Goal: Transaction & Acquisition: Purchase product/service

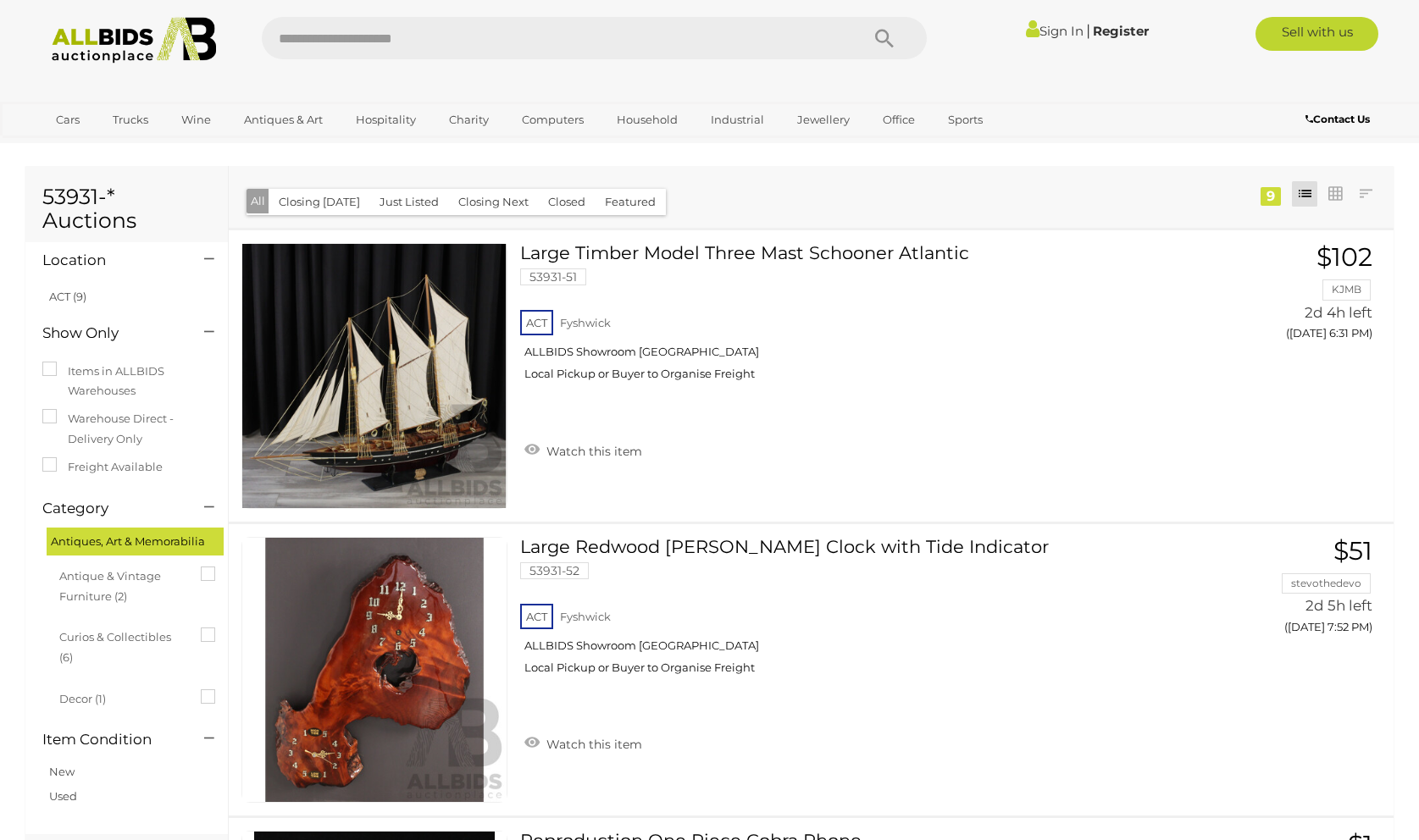
click at [125, 577] on span "Antique & Vintage Furniture (2)" at bounding box center [122, 584] width 127 height 44
click at [64, 298] on link "ACT (2)" at bounding box center [67, 296] width 37 height 13
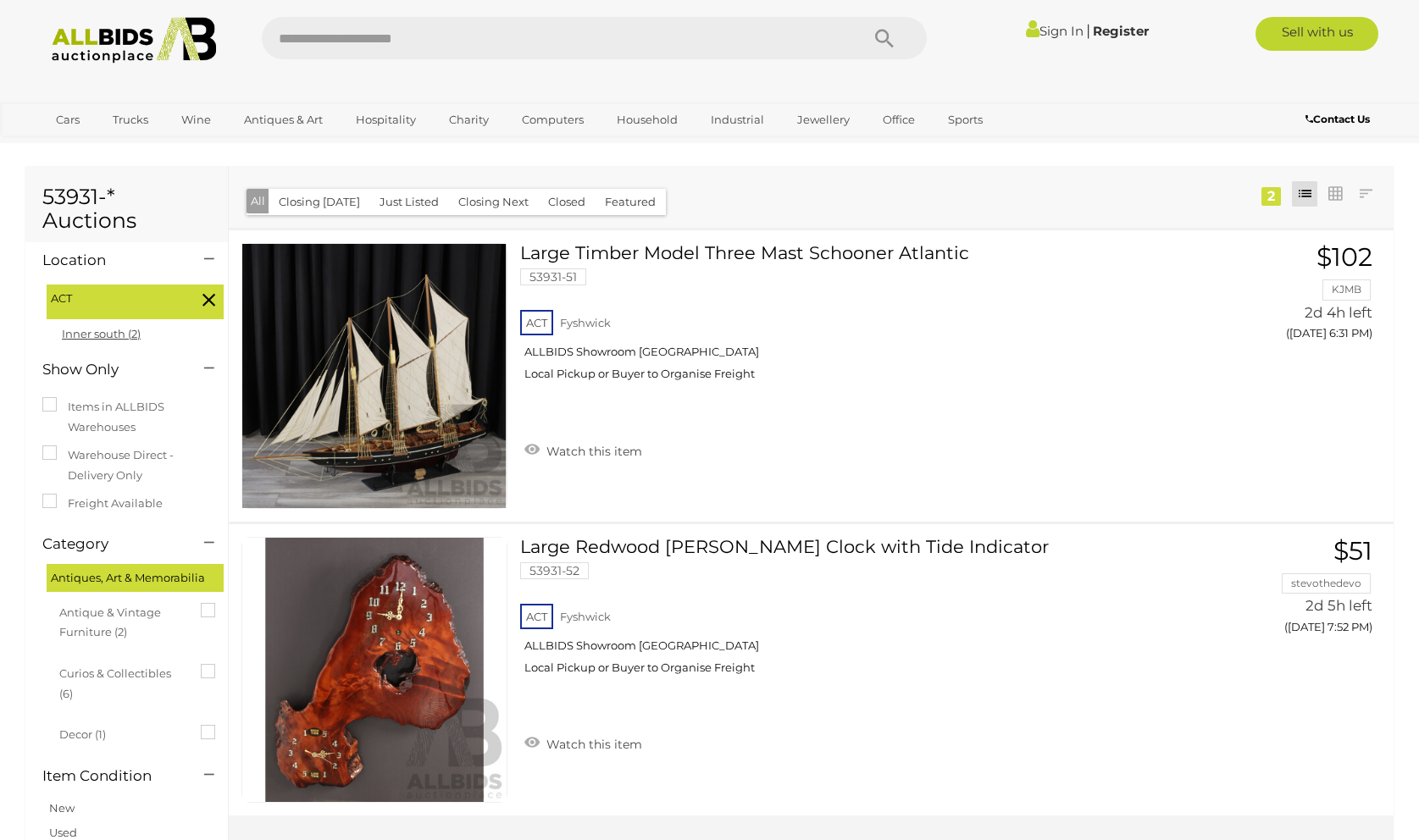
click at [101, 333] on link "Inner south (2)" at bounding box center [102, 334] width 79 height 13
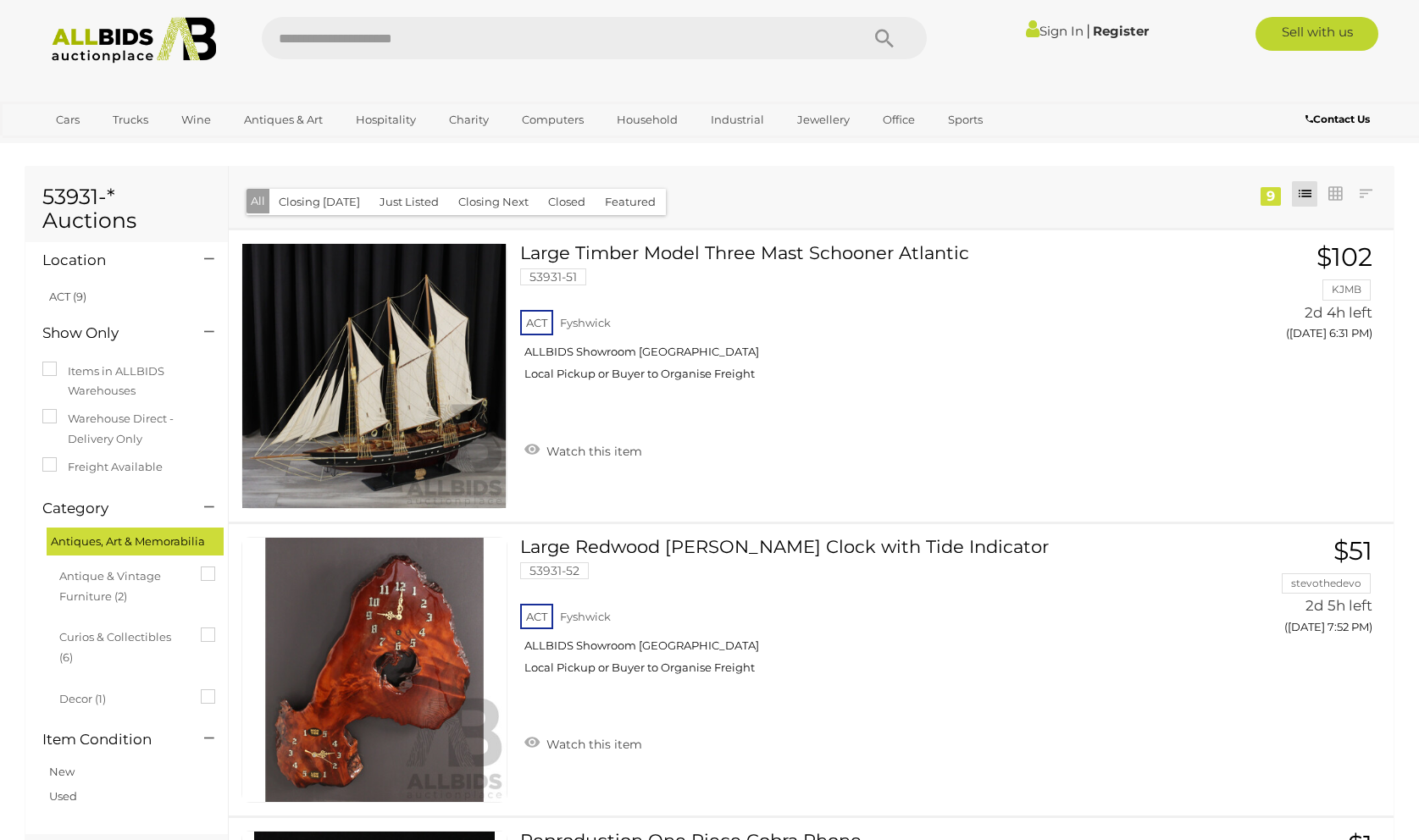
click at [257, 200] on button "All" at bounding box center [258, 201] width 23 height 24
click at [200, 566] on icon at bounding box center [200, 566] width 0 height 0
click at [1057, 32] on link "Sign In" at bounding box center [1054, 30] width 57 height 16
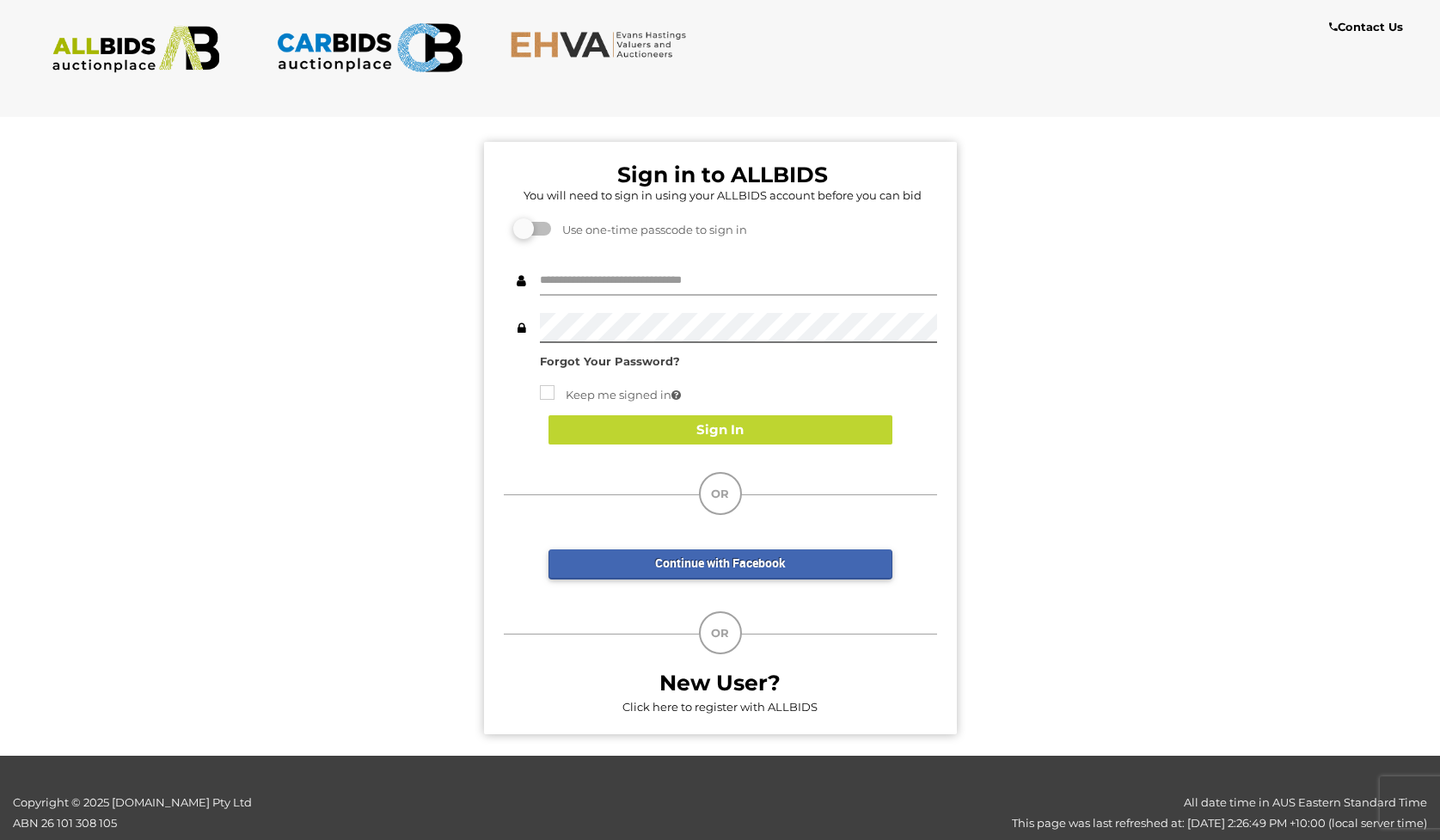
click at [542, 281] on input "text" at bounding box center [738, 281] width 397 height 31
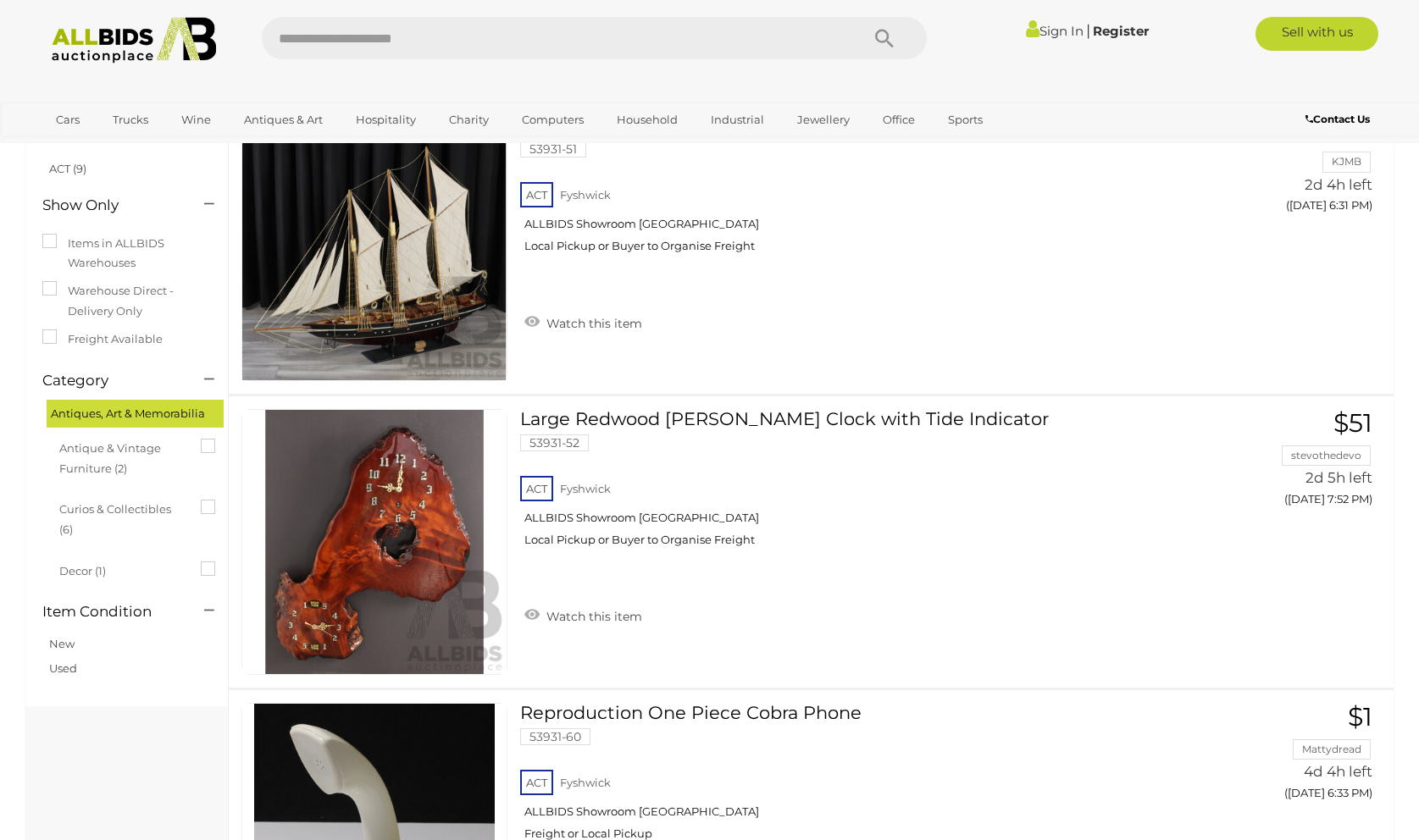
scroll to position [75, 0]
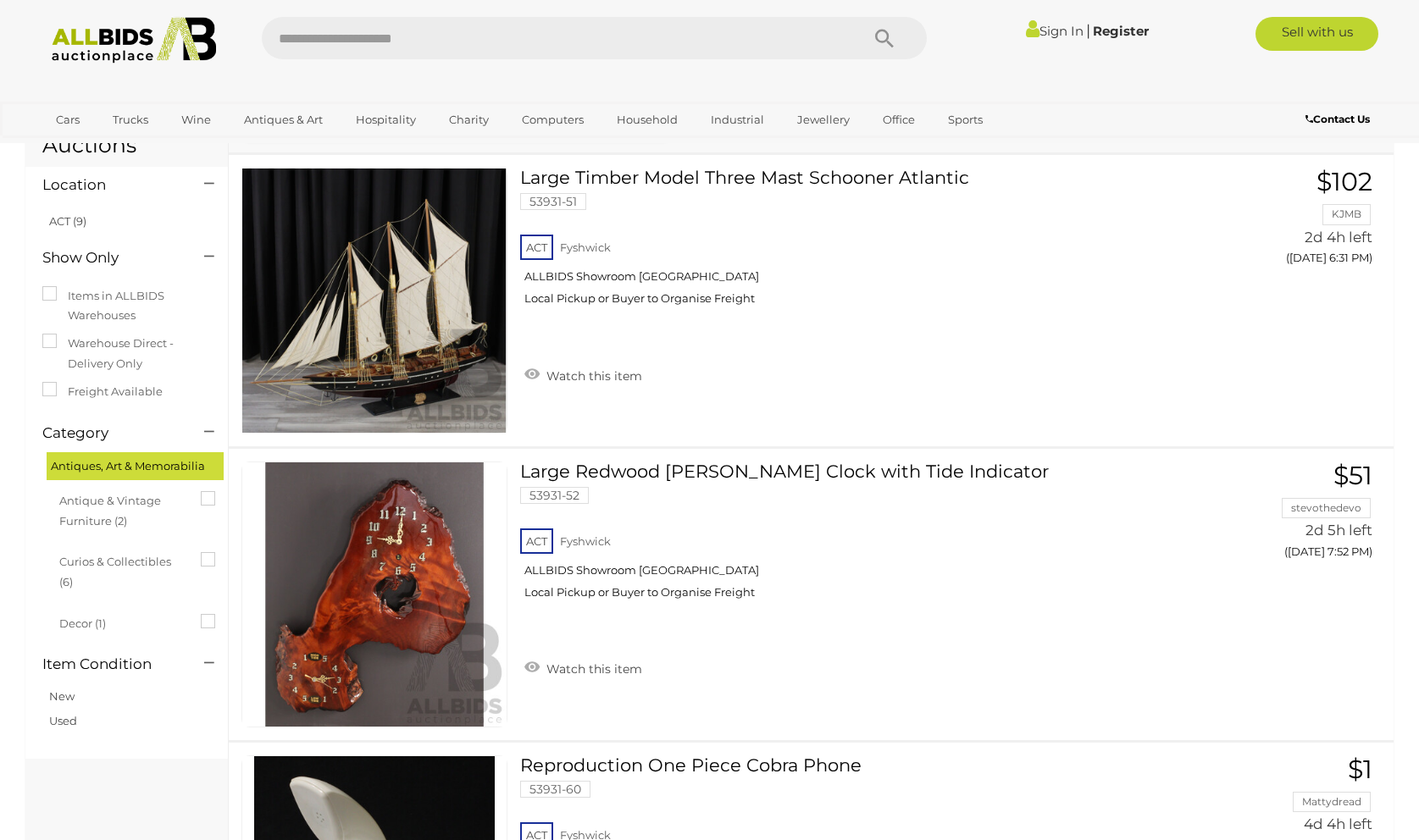
click at [200, 491] on icon at bounding box center [200, 491] width 0 height 0
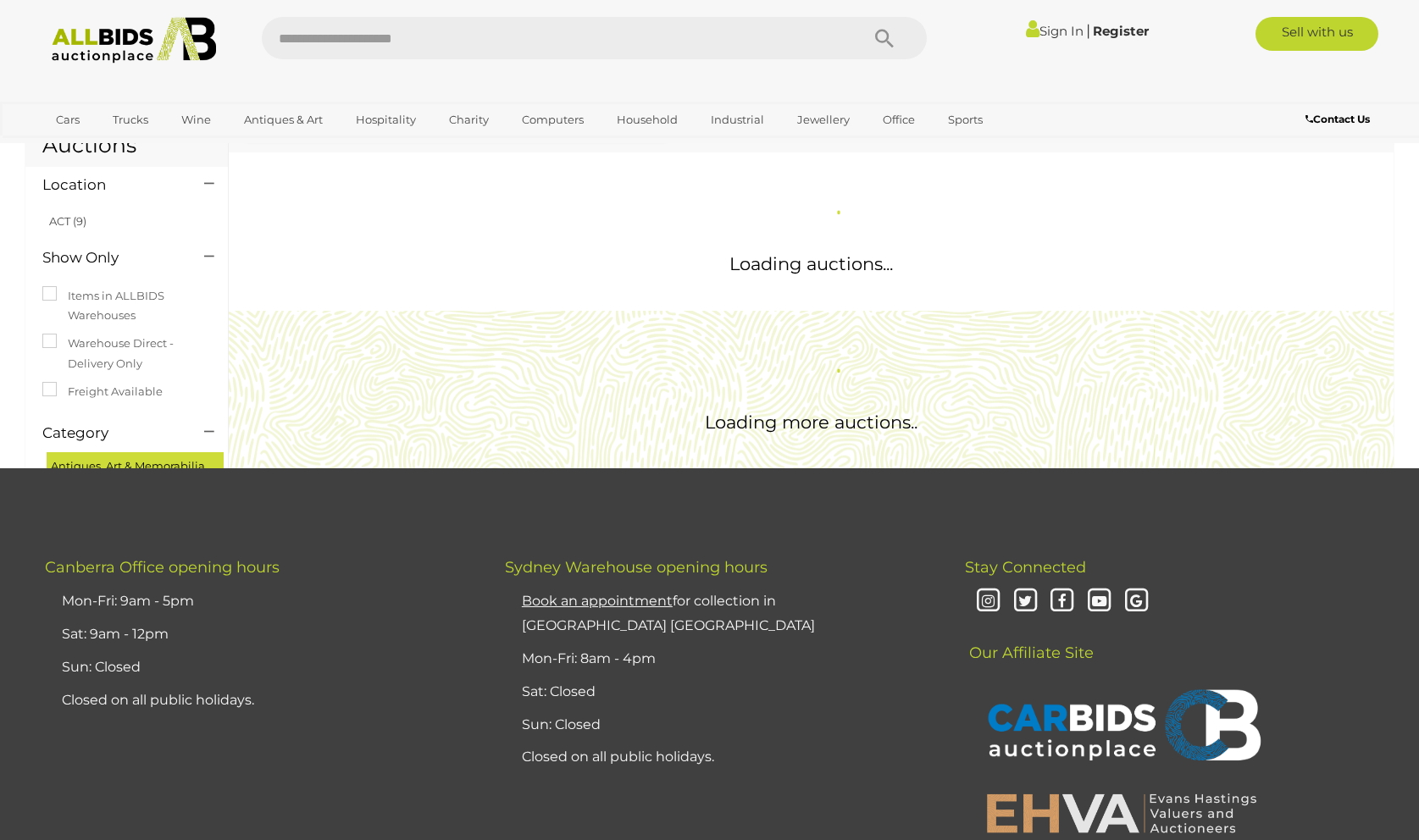
scroll to position [0, 0]
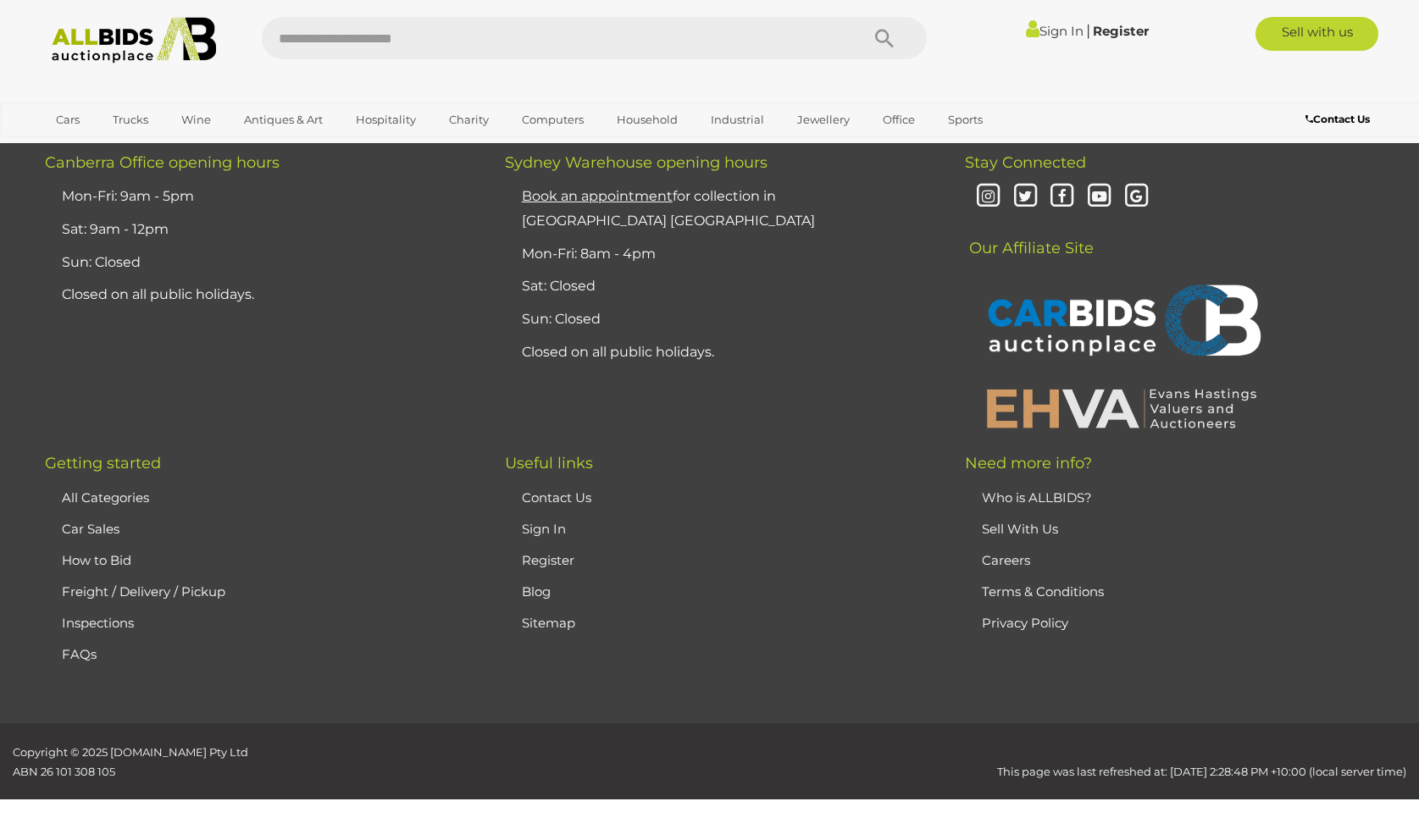
scroll to position [839, 0]
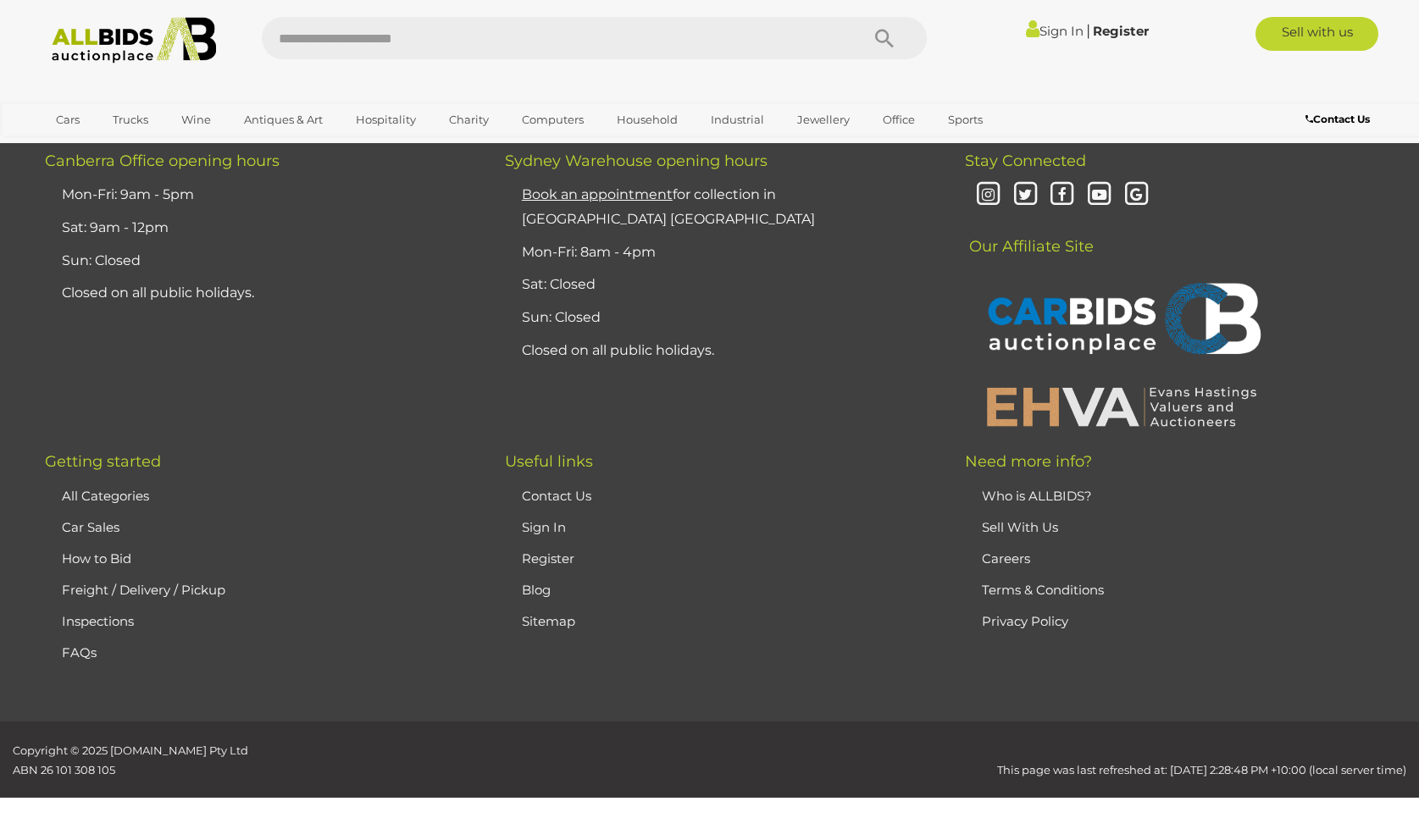
click at [116, 495] on link "All Categories" at bounding box center [105, 496] width 88 height 16
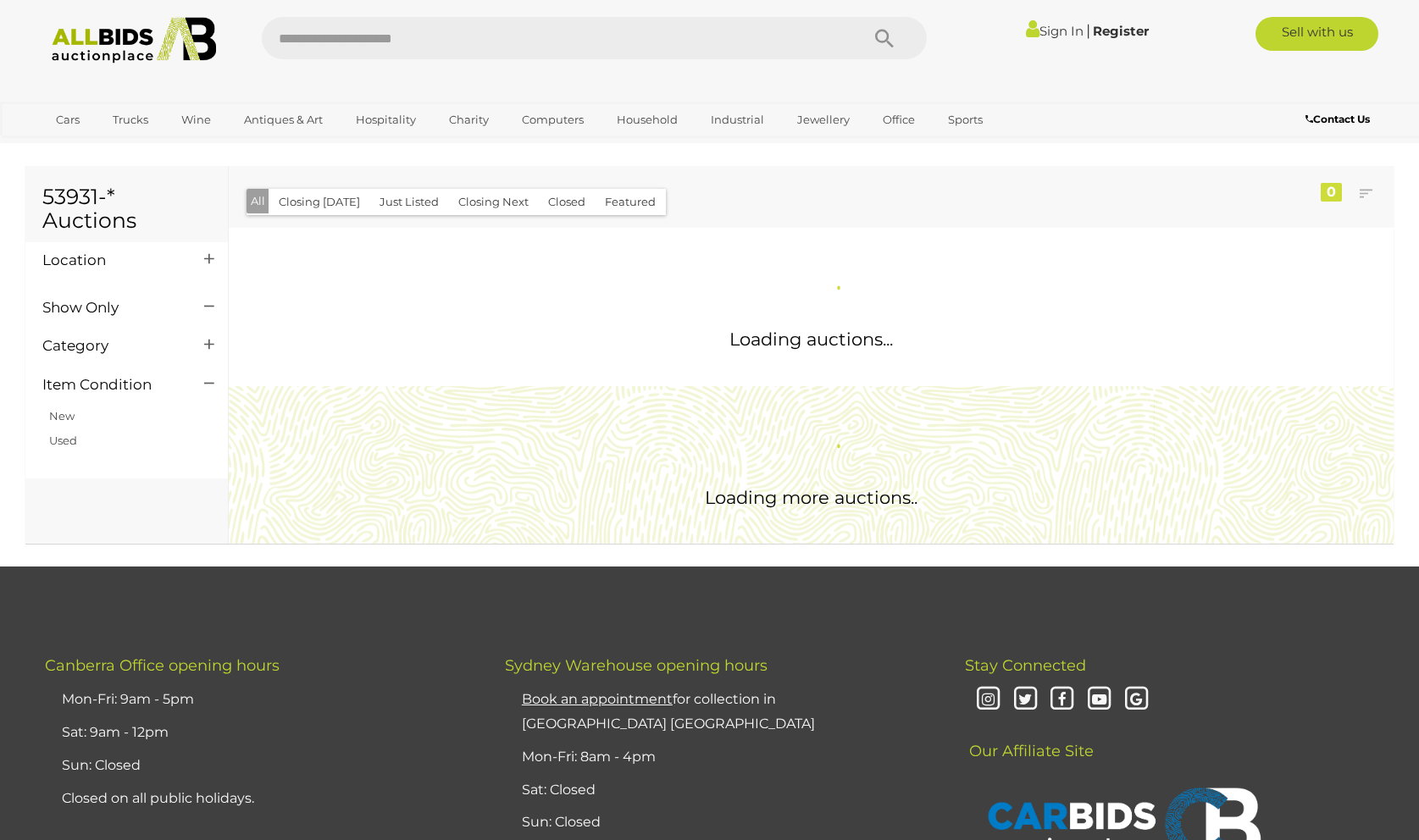
scroll to position [482, 0]
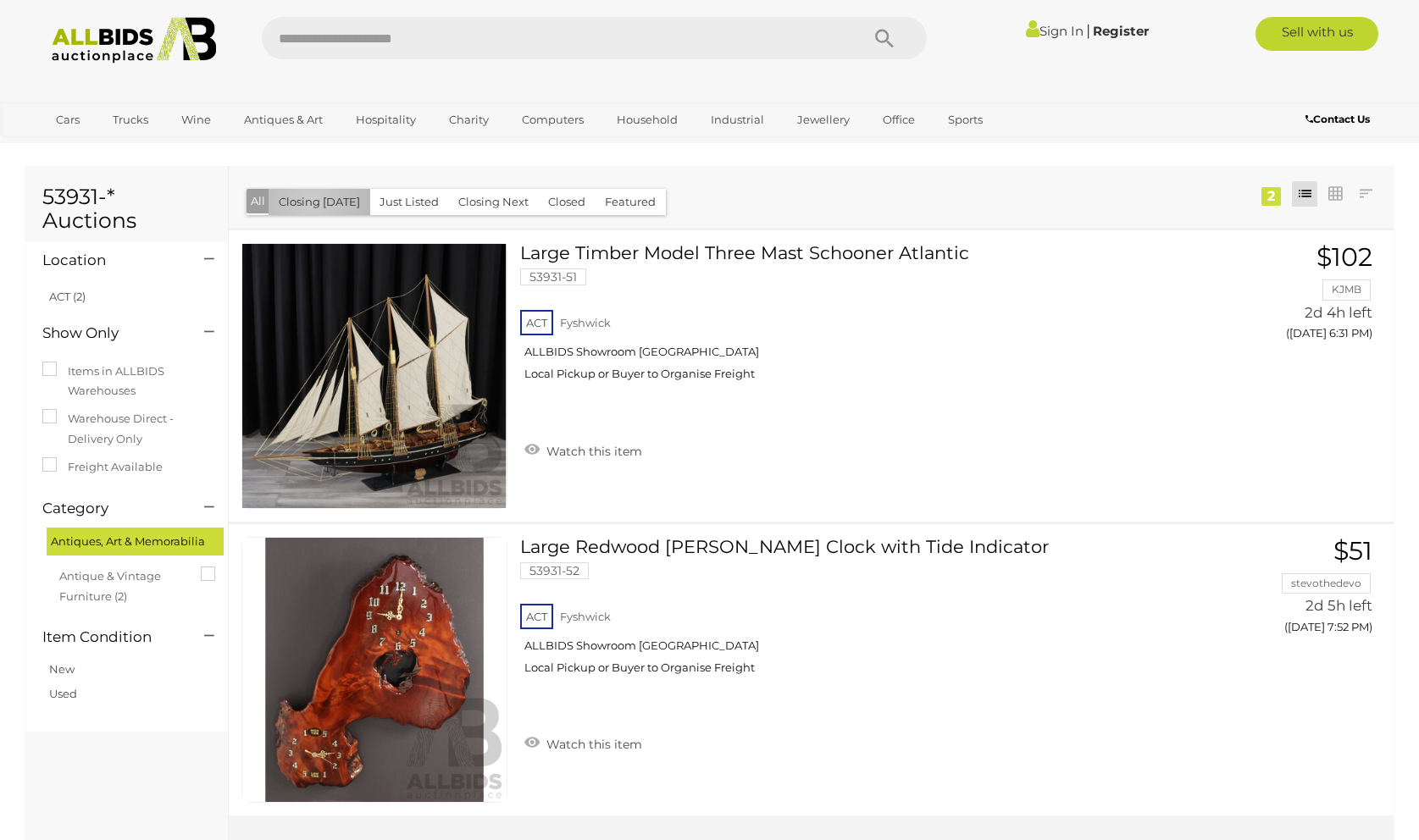
click at [311, 202] on button "Closing [DATE]" at bounding box center [319, 202] width 102 height 26
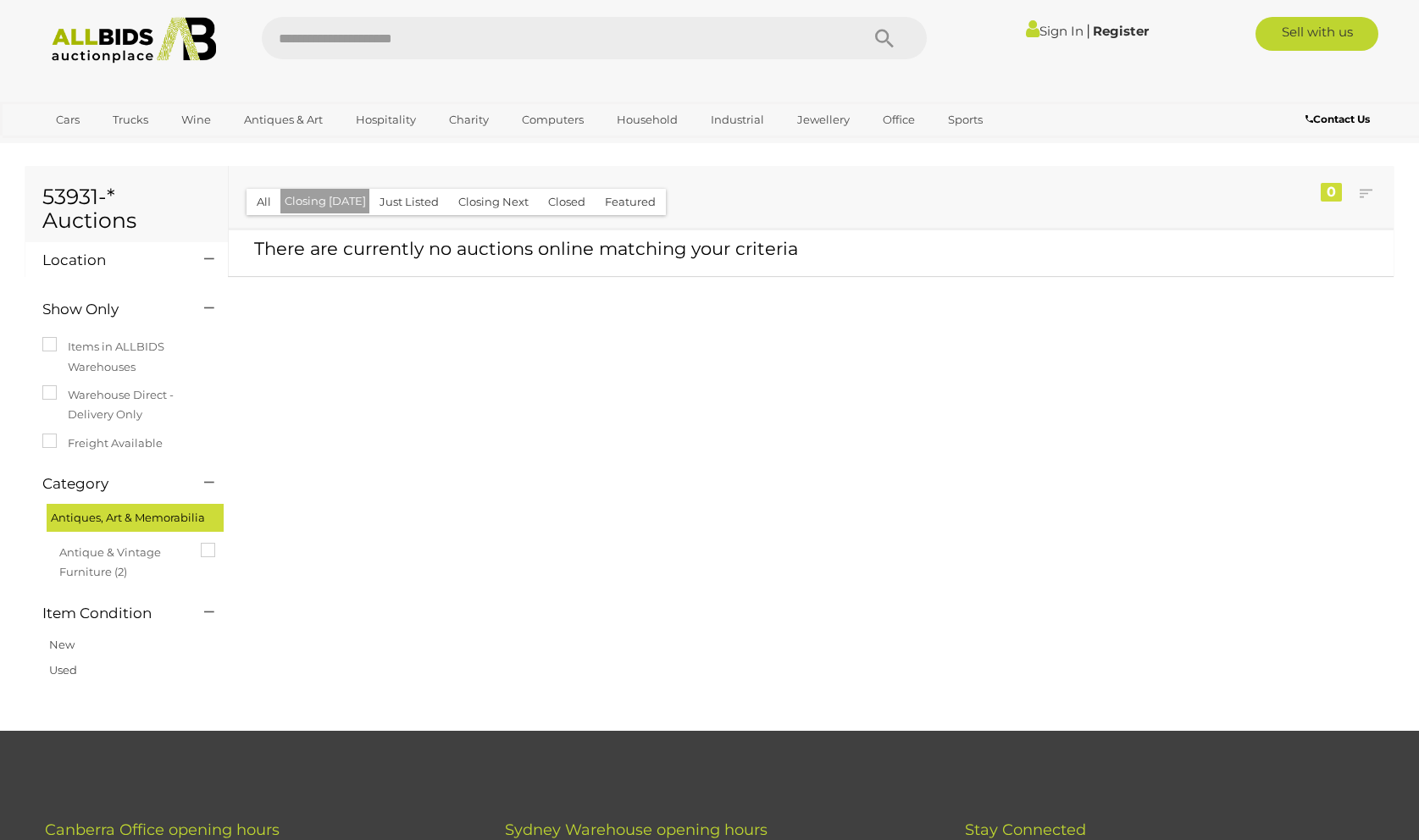
click at [415, 203] on button "Just Listed" at bounding box center [409, 202] width 80 height 26
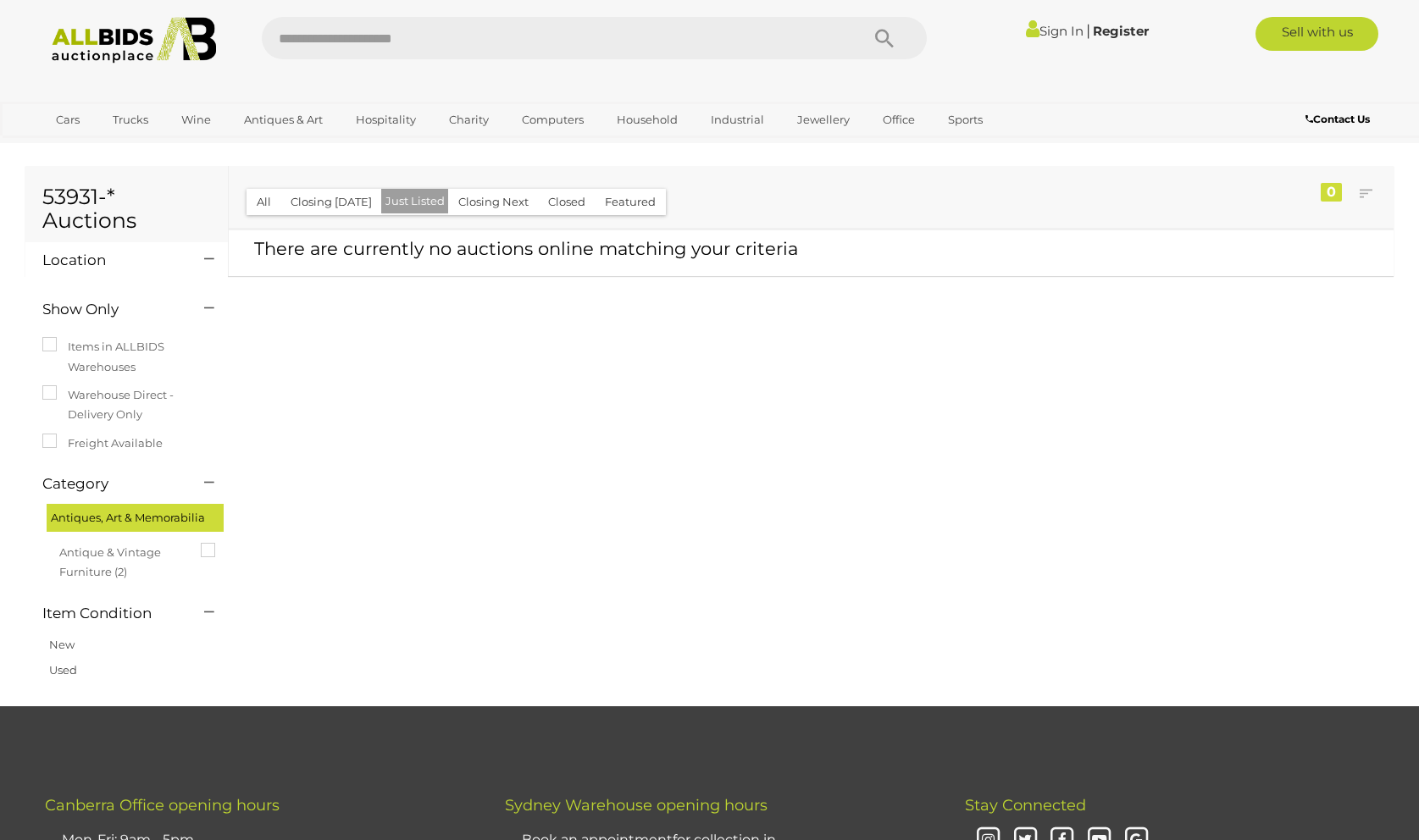
click at [499, 208] on button "Closing Next" at bounding box center [493, 202] width 90 height 26
click at [633, 200] on button "Featured" at bounding box center [630, 202] width 72 height 26
click at [1128, 34] on link "Register" at bounding box center [1120, 30] width 56 height 16
